Goal: Transaction & Acquisition: Obtain resource

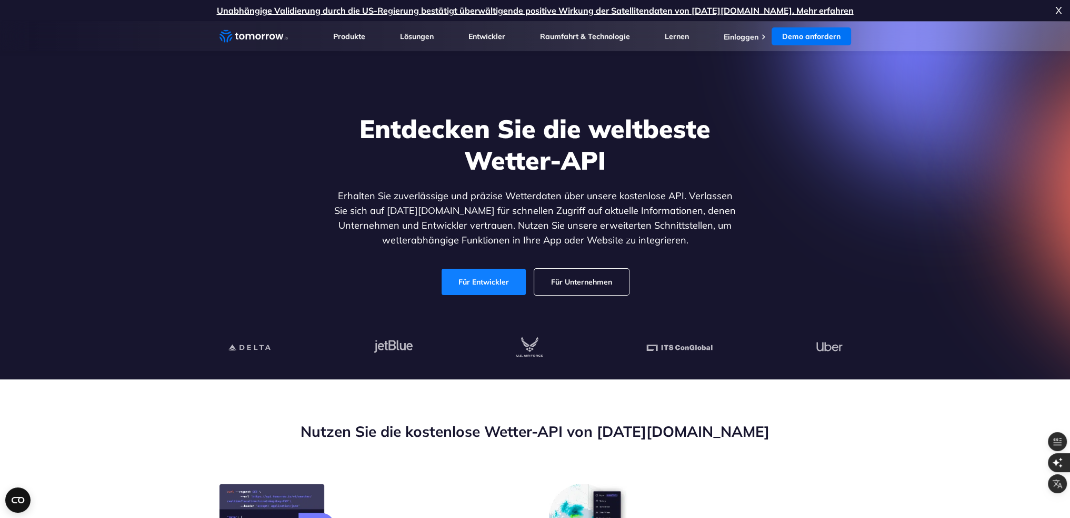
click at [480, 282] on font "Für Entwickler" at bounding box center [484, 281] width 51 height 9
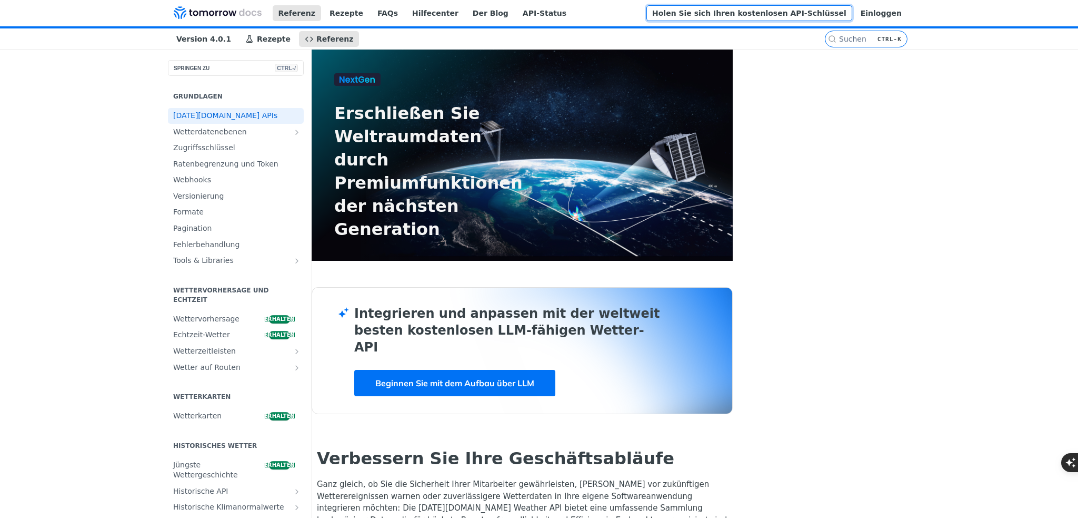
click at [788, 13] on font "Holen Sie sich Ihren kostenlosen API-Schlüssel" at bounding box center [749, 13] width 194 height 8
click at [902, 17] on font "Einloggen" at bounding box center [881, 13] width 41 height 8
